Goal: Information Seeking & Learning: Learn about a topic

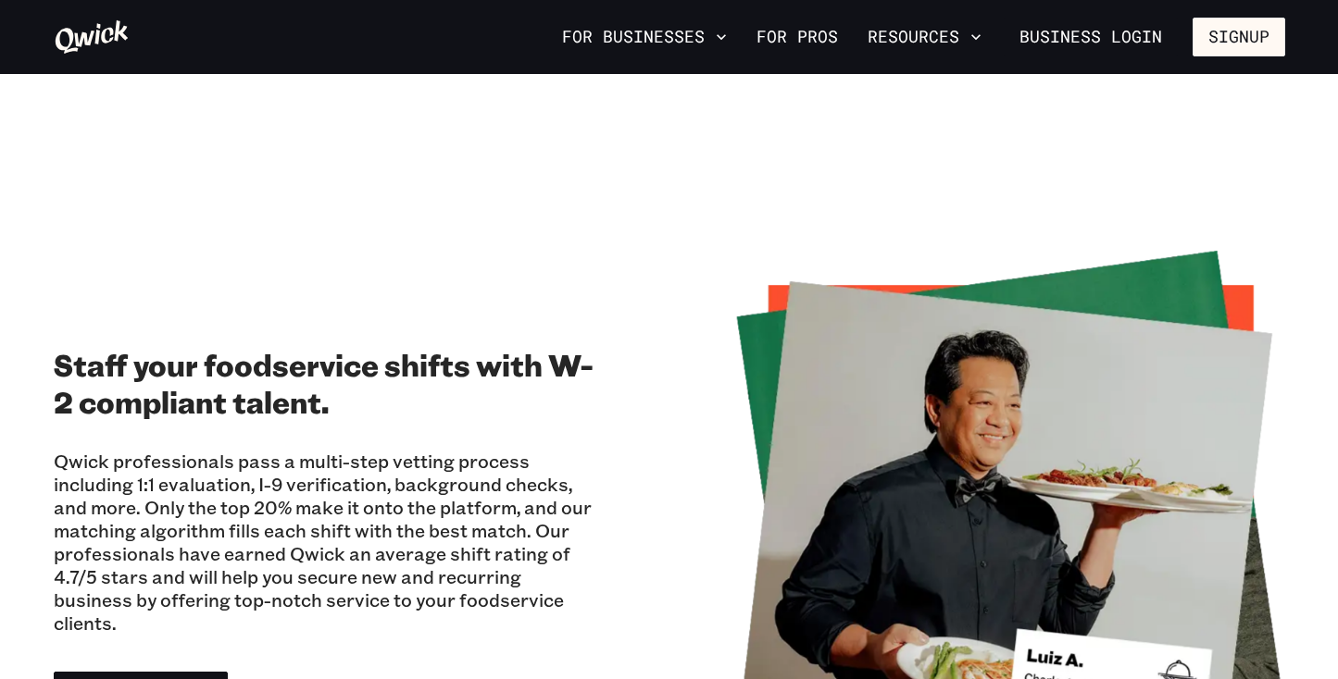
scroll to position [1116, 0]
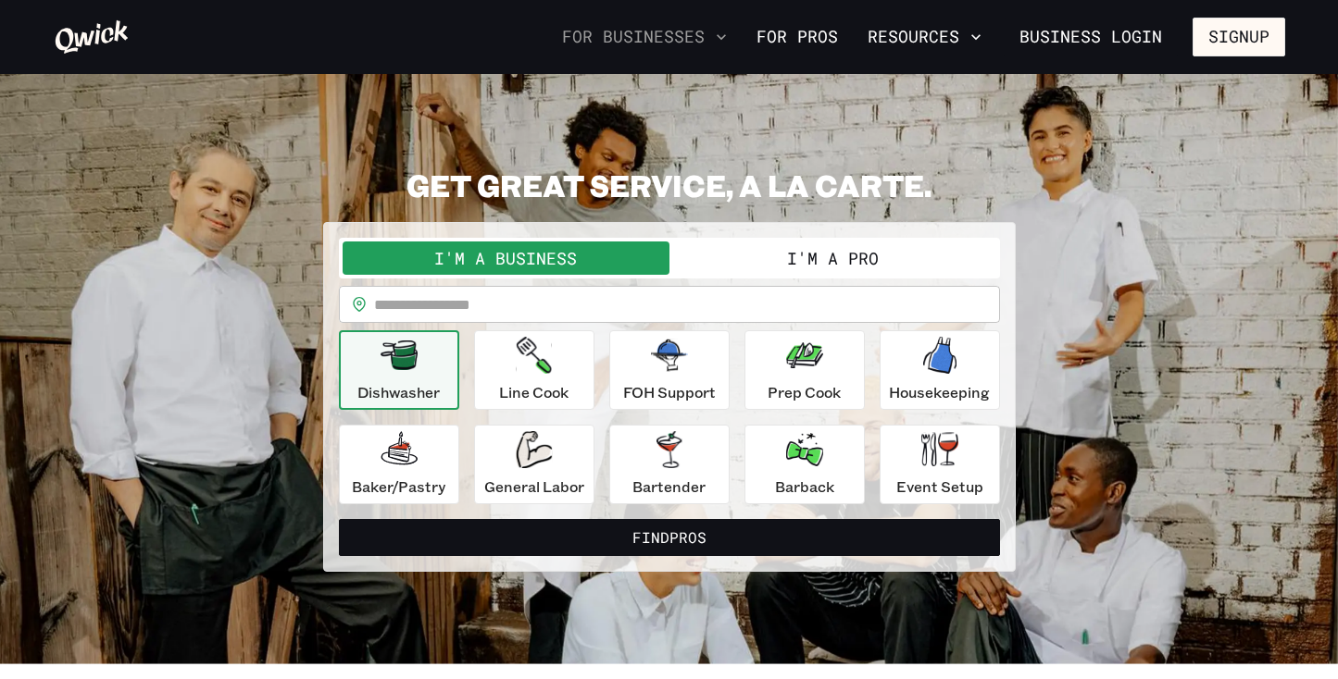
click at [698, 41] on button "For Businesses" at bounding box center [644, 36] width 180 height 31
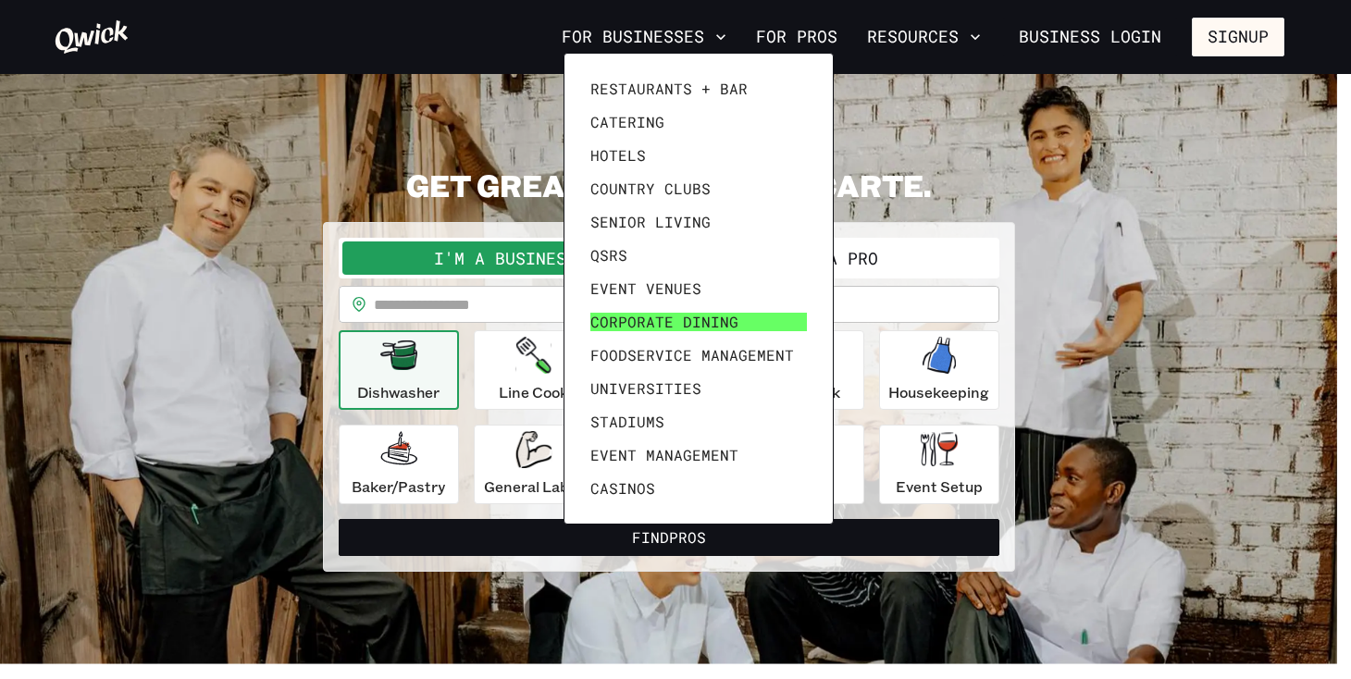
click at [696, 318] on span "Corporate Dining" at bounding box center [665, 322] width 148 height 19
